Goal: Complete application form

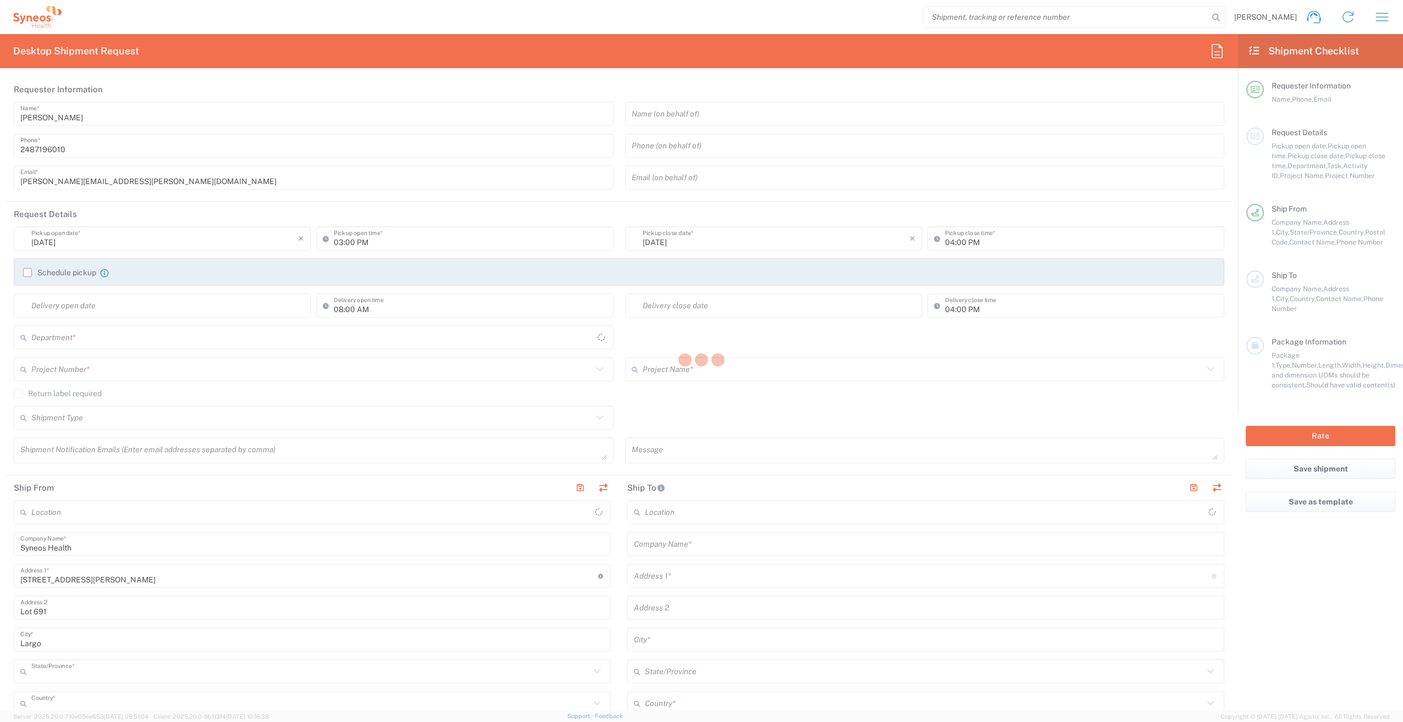
type input "[US_STATE]"
type input "[GEOGRAPHIC_DATA]"
type input "3243"
type input "Syneos Health, LLC-[GEOGRAPHIC_DATA] [GEOGRAPHIC_DATA] [GEOGRAPHIC_DATA]"
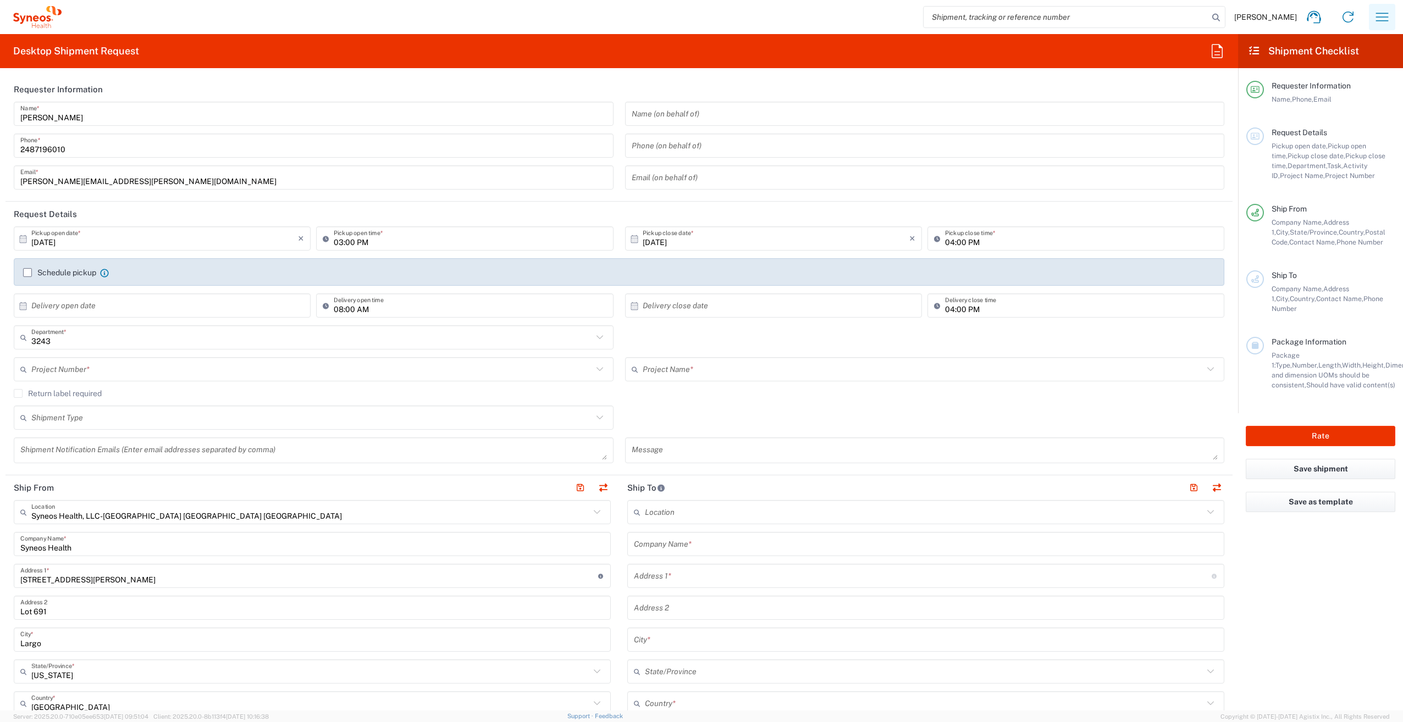
click at [1381, 16] on icon "button" at bounding box center [1382, 17] width 18 height 18
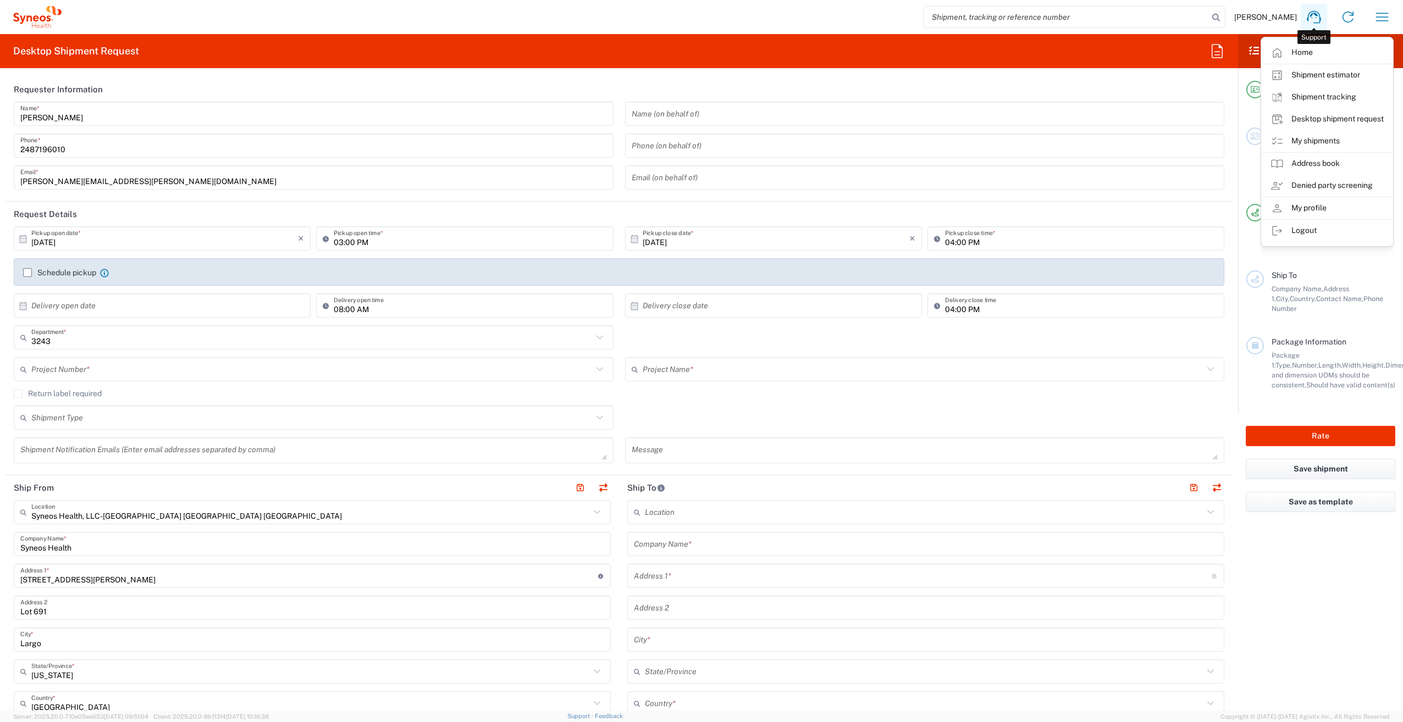
click at [1316, 18] on icon at bounding box center [1314, 17] width 14 height 13
